Goal: Transaction & Acquisition: Download file/media

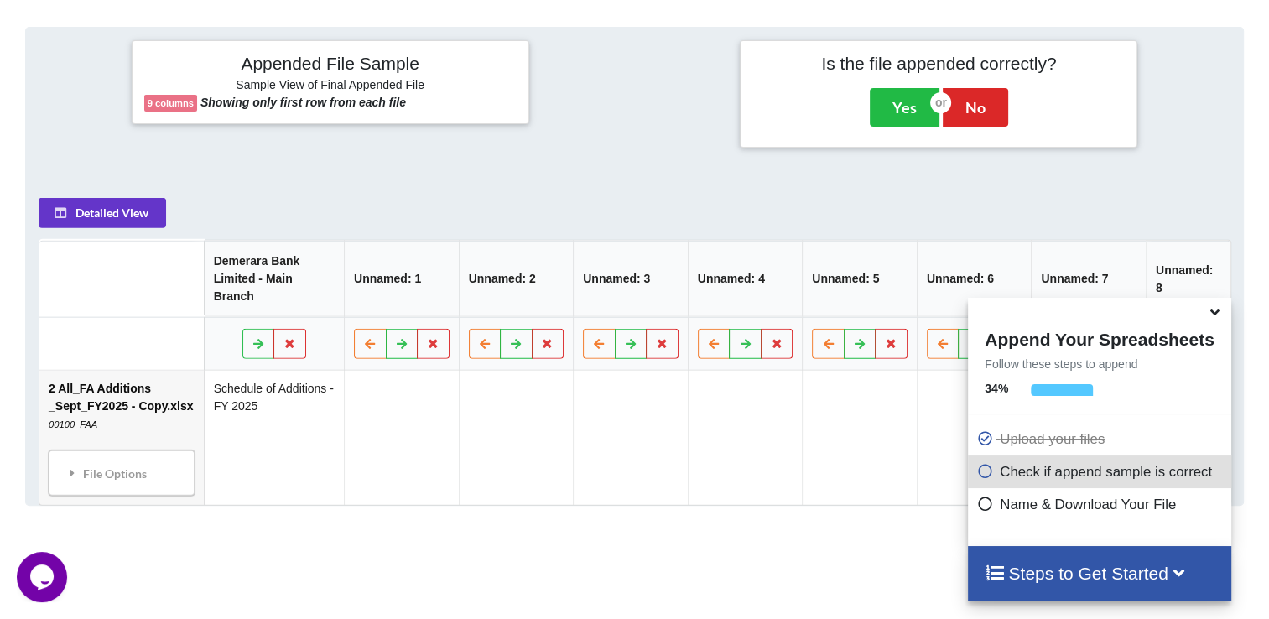
scroll to position [661, 0]
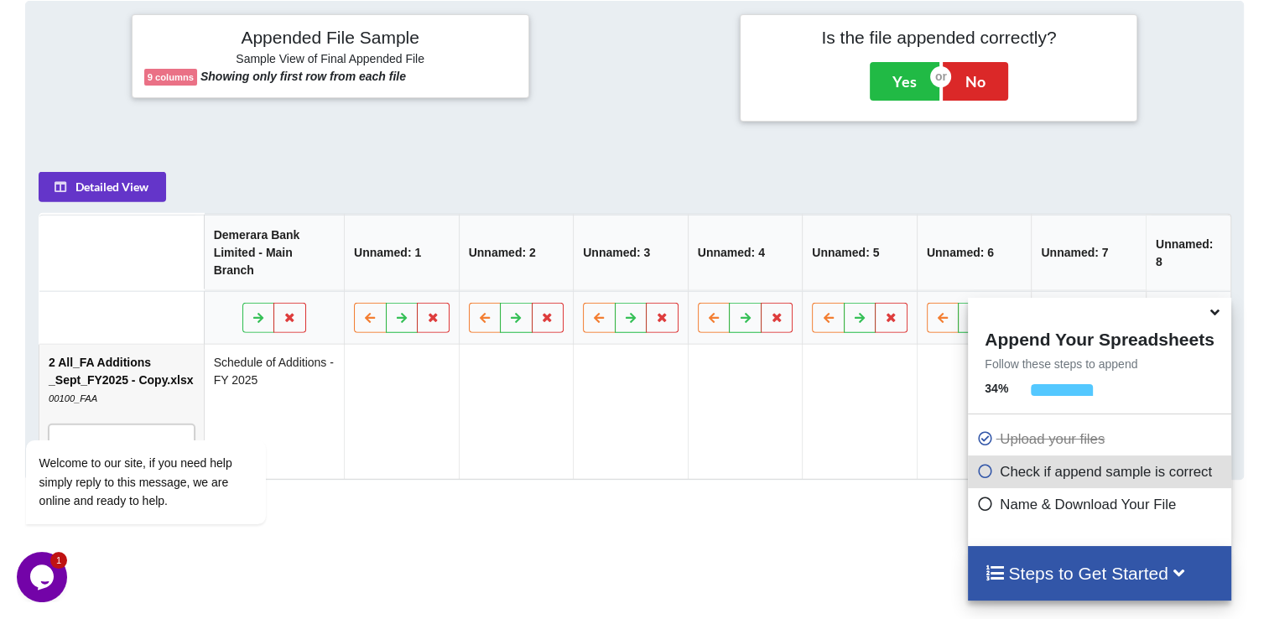
click at [1218, 315] on icon at bounding box center [1215, 309] width 18 height 15
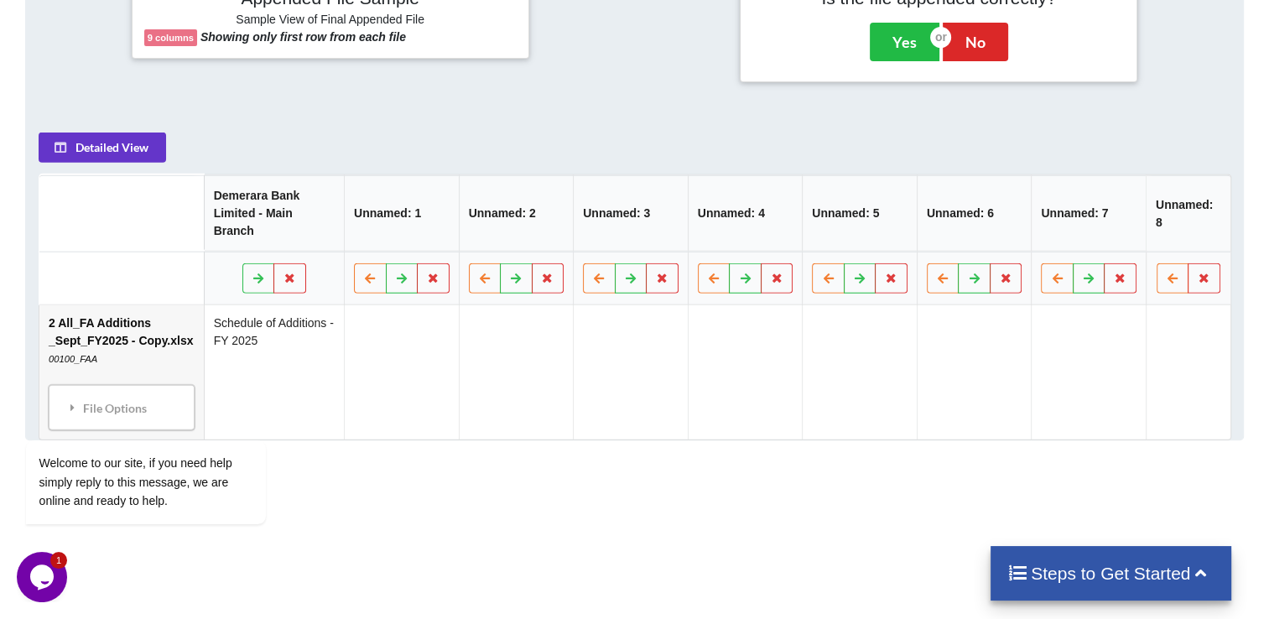
scroll to position [707, 0]
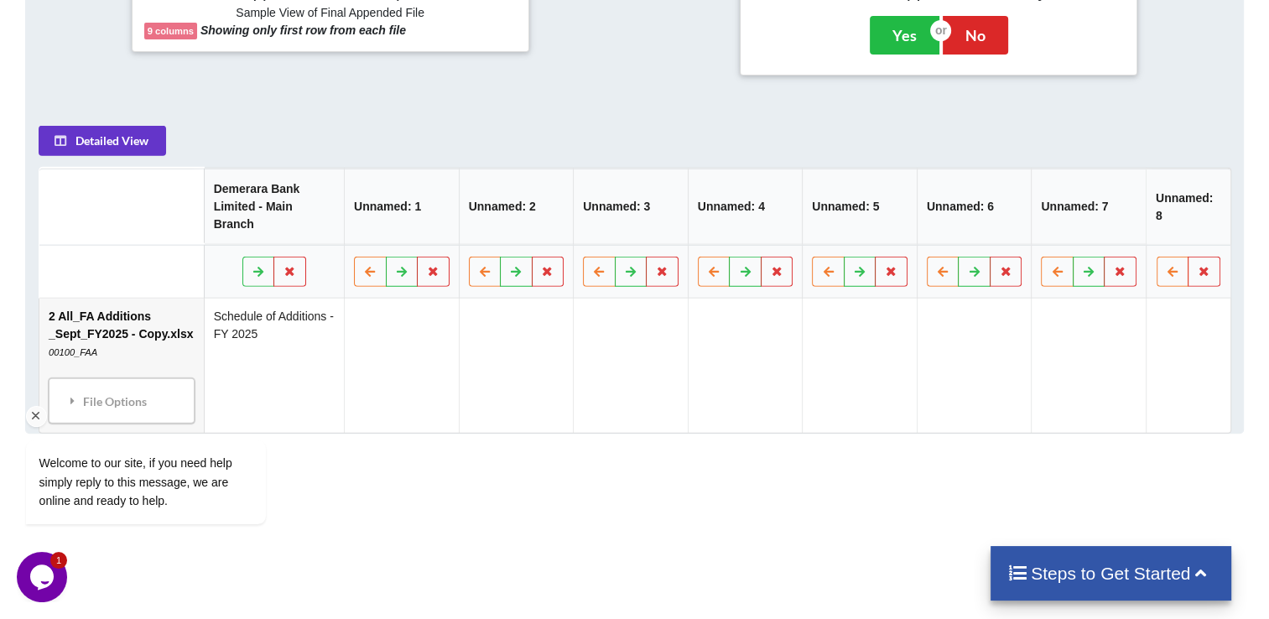
click at [79, 380] on div "Welcome to our site, if you need help simply reply to this message, we are onli…" at bounding box center [168, 412] width 302 height 255
click at [124, 377] on div "Welcome to our site, if you need help simply reply to this message, we are onli…" at bounding box center [168, 412] width 302 height 255
click at [219, 337] on div "Welcome to our site, if you need help simply reply to this message, we are onli…" at bounding box center [168, 412] width 302 height 255
click at [257, 265] on icon at bounding box center [259, 270] width 14 height 10
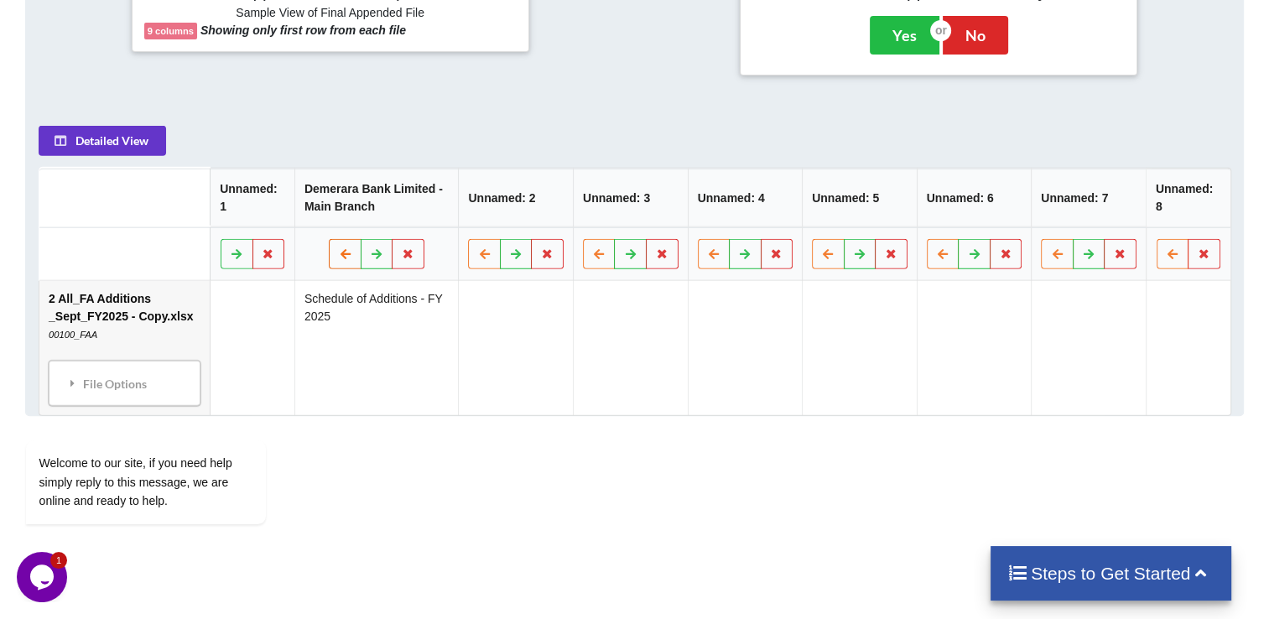
click at [345, 253] on icon at bounding box center [345, 252] width 14 height 10
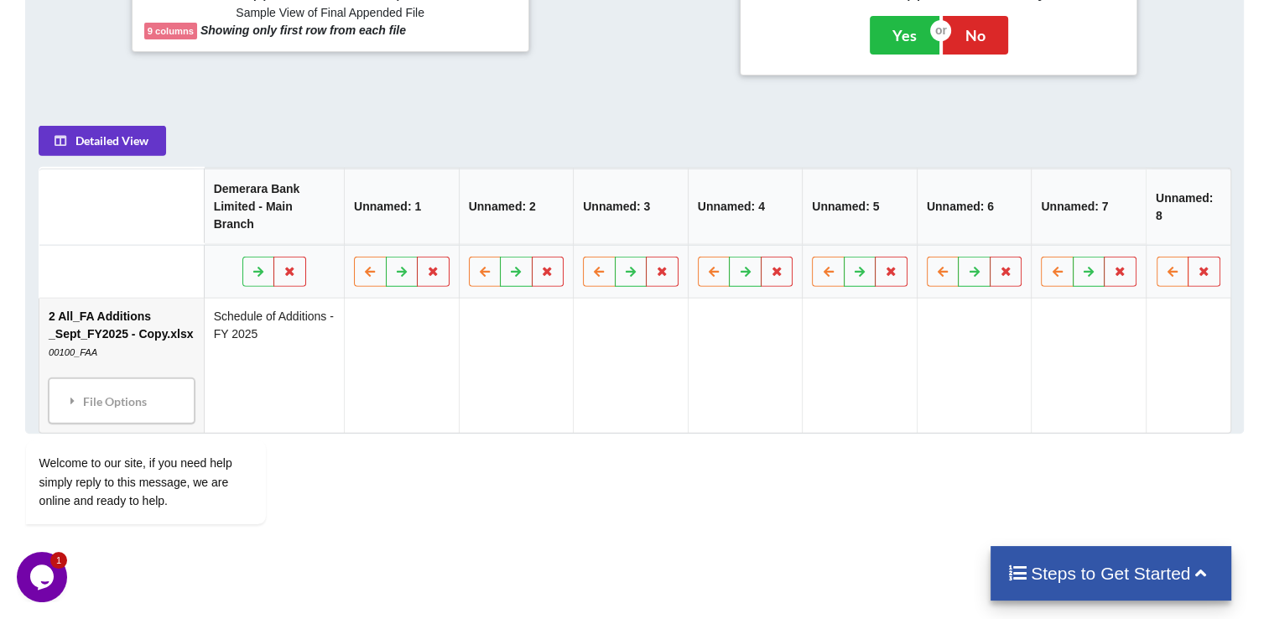
click at [374, 334] on td at bounding box center [401, 365] width 115 height 134
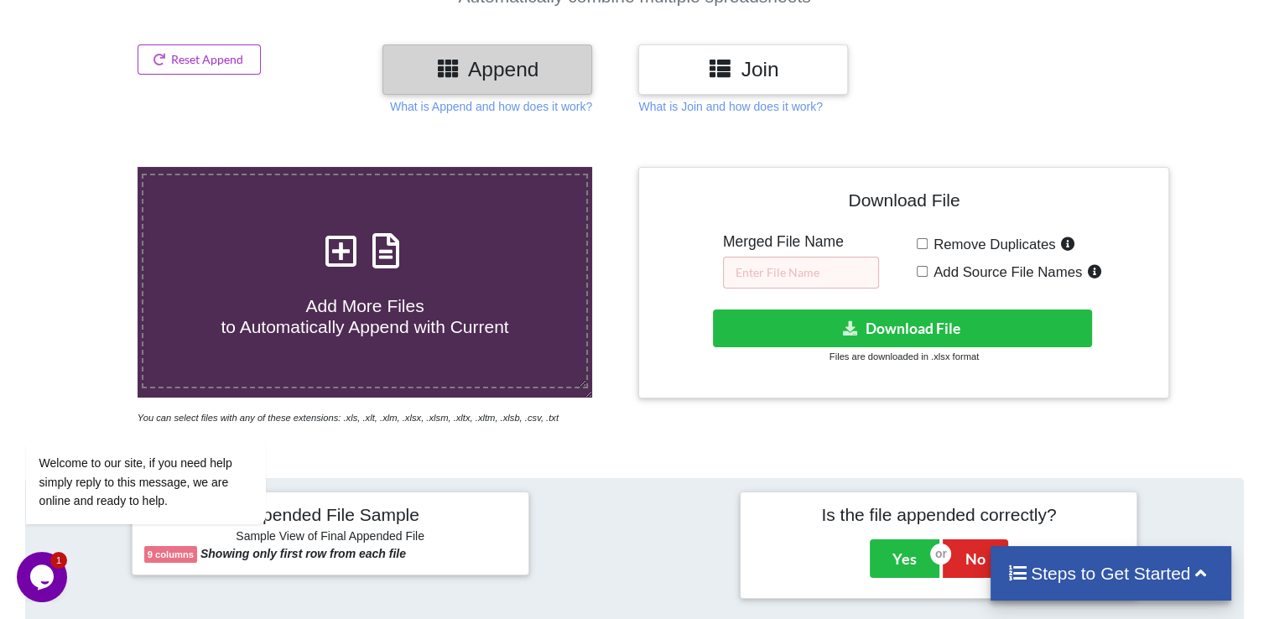
scroll to position [135, 0]
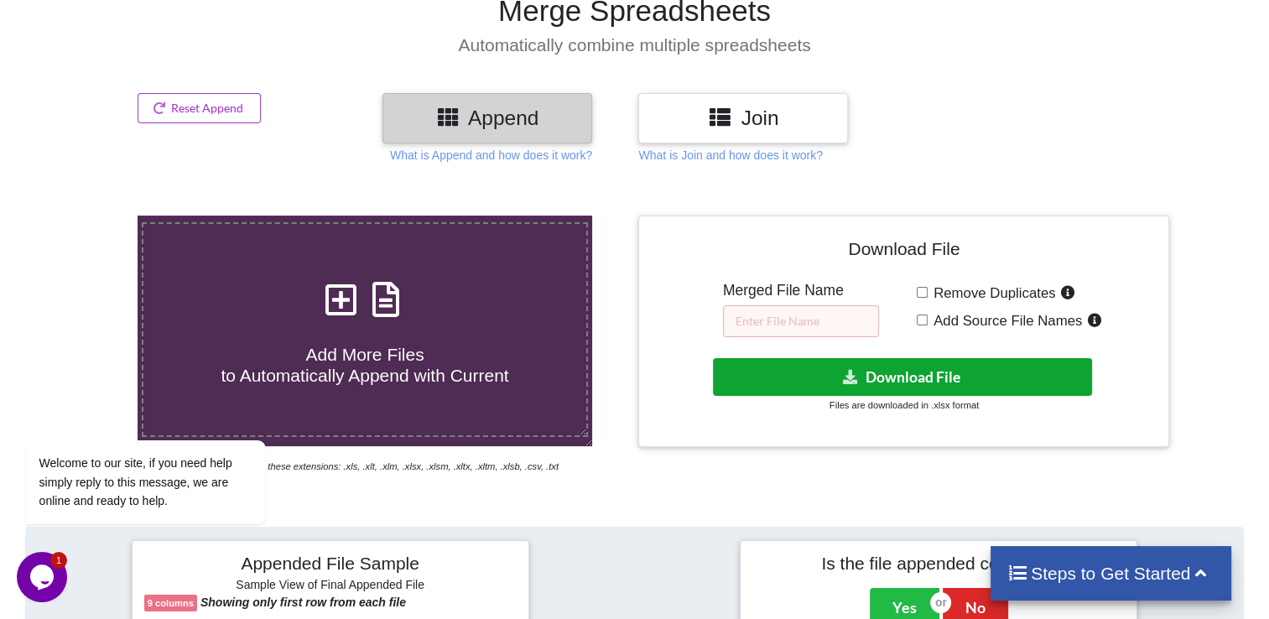
click at [916, 375] on button "Download File" at bounding box center [902, 377] width 379 height 38
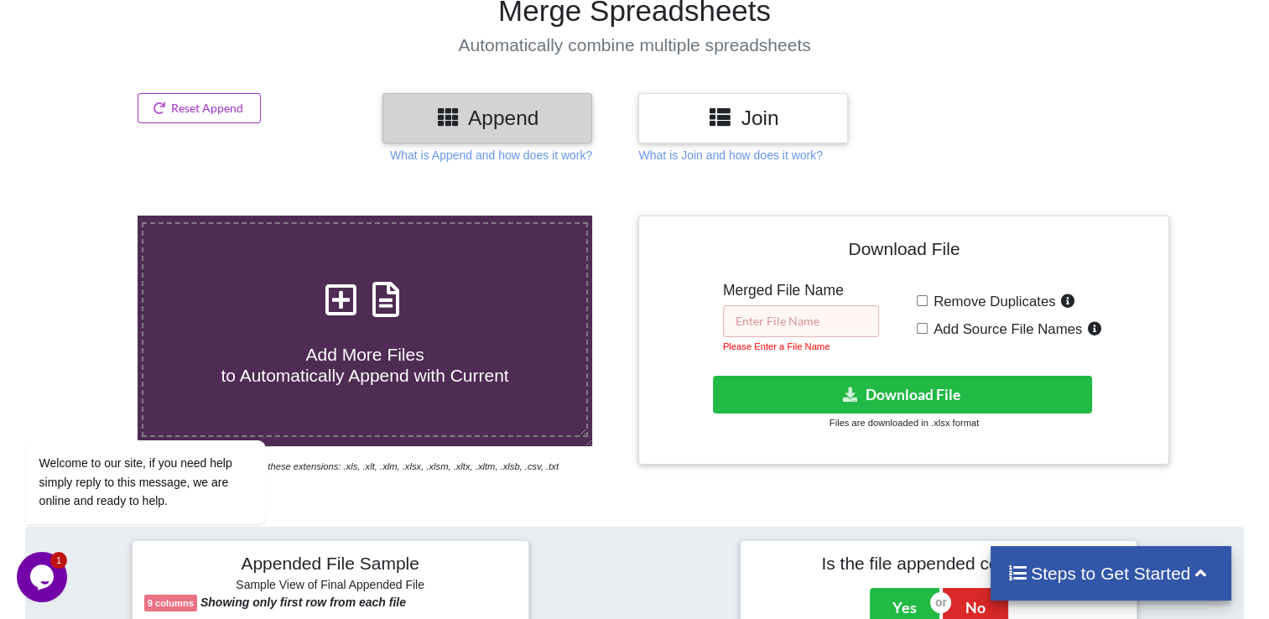
click at [792, 324] on input "text" at bounding box center [801, 321] width 156 height 32
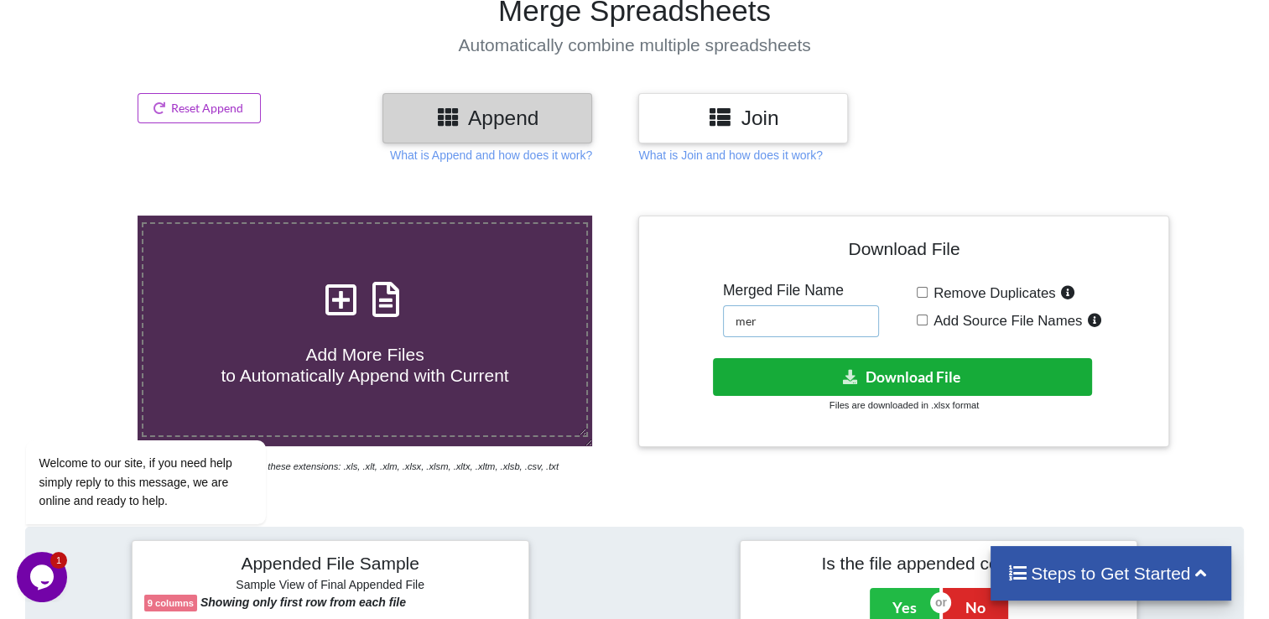
type input "mer"
click at [849, 371] on icon at bounding box center [850, 376] width 18 height 13
